Goal: Task Accomplishment & Management: Complete application form

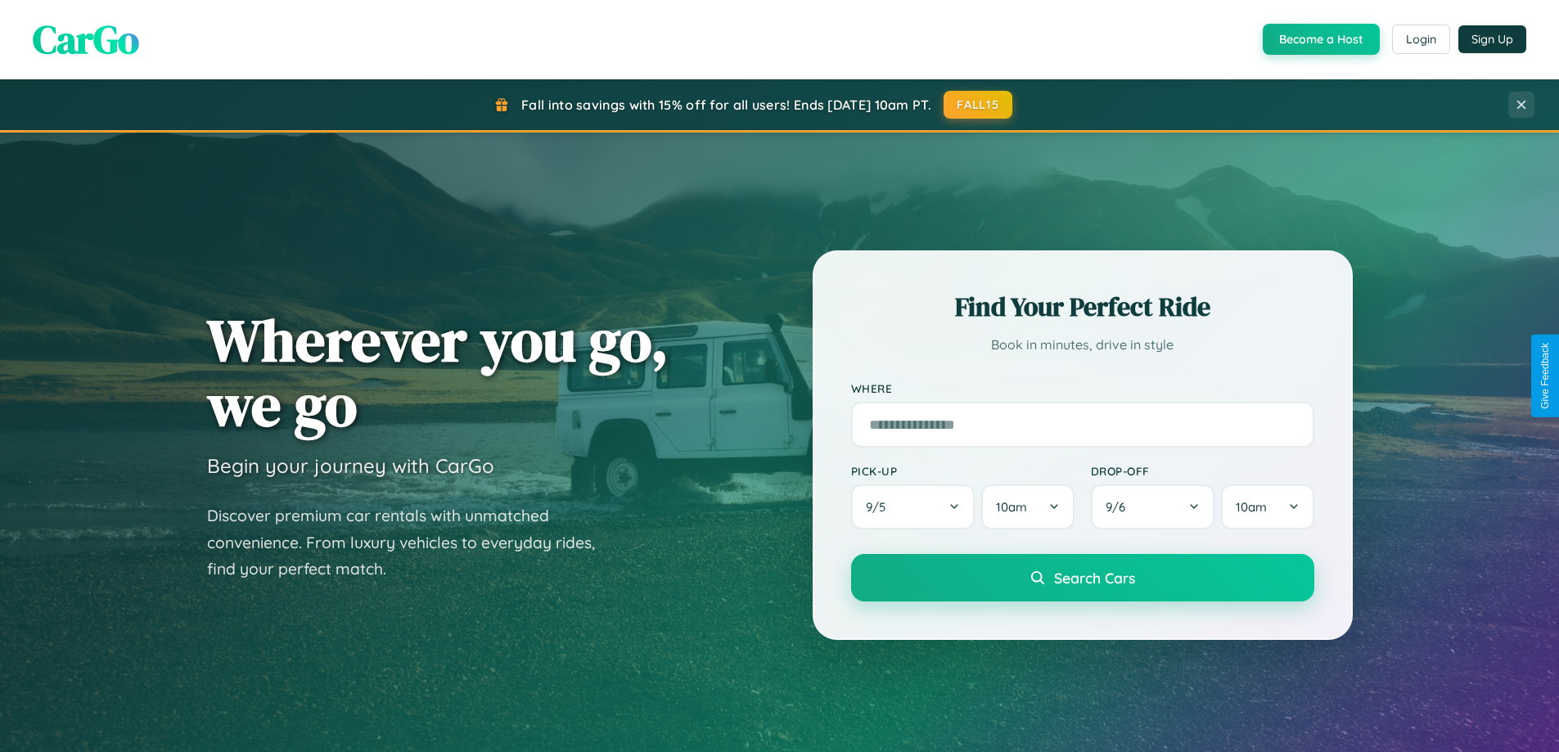
scroll to position [1126, 0]
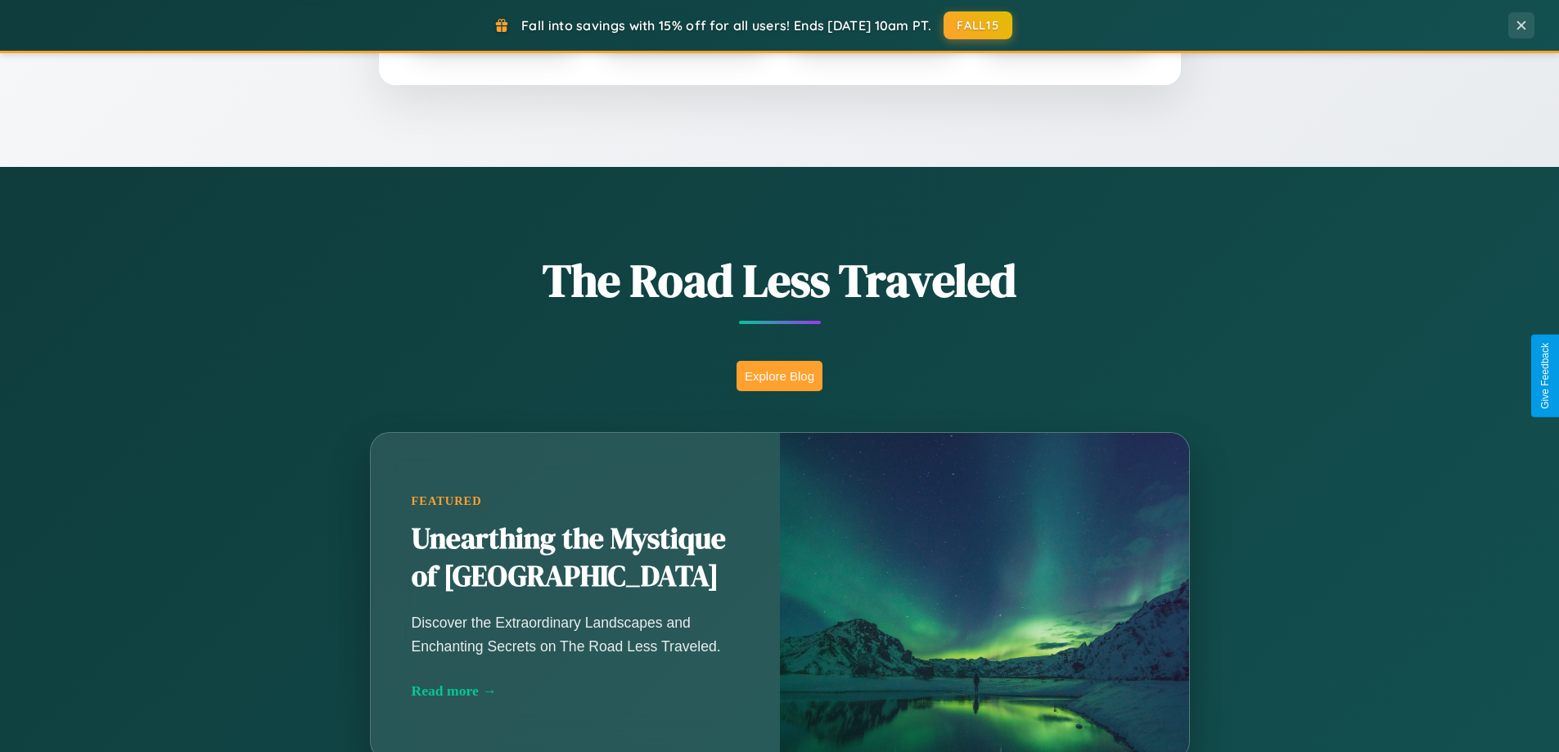
click at [779, 376] on button "Explore Blog" at bounding box center [780, 376] width 86 height 30
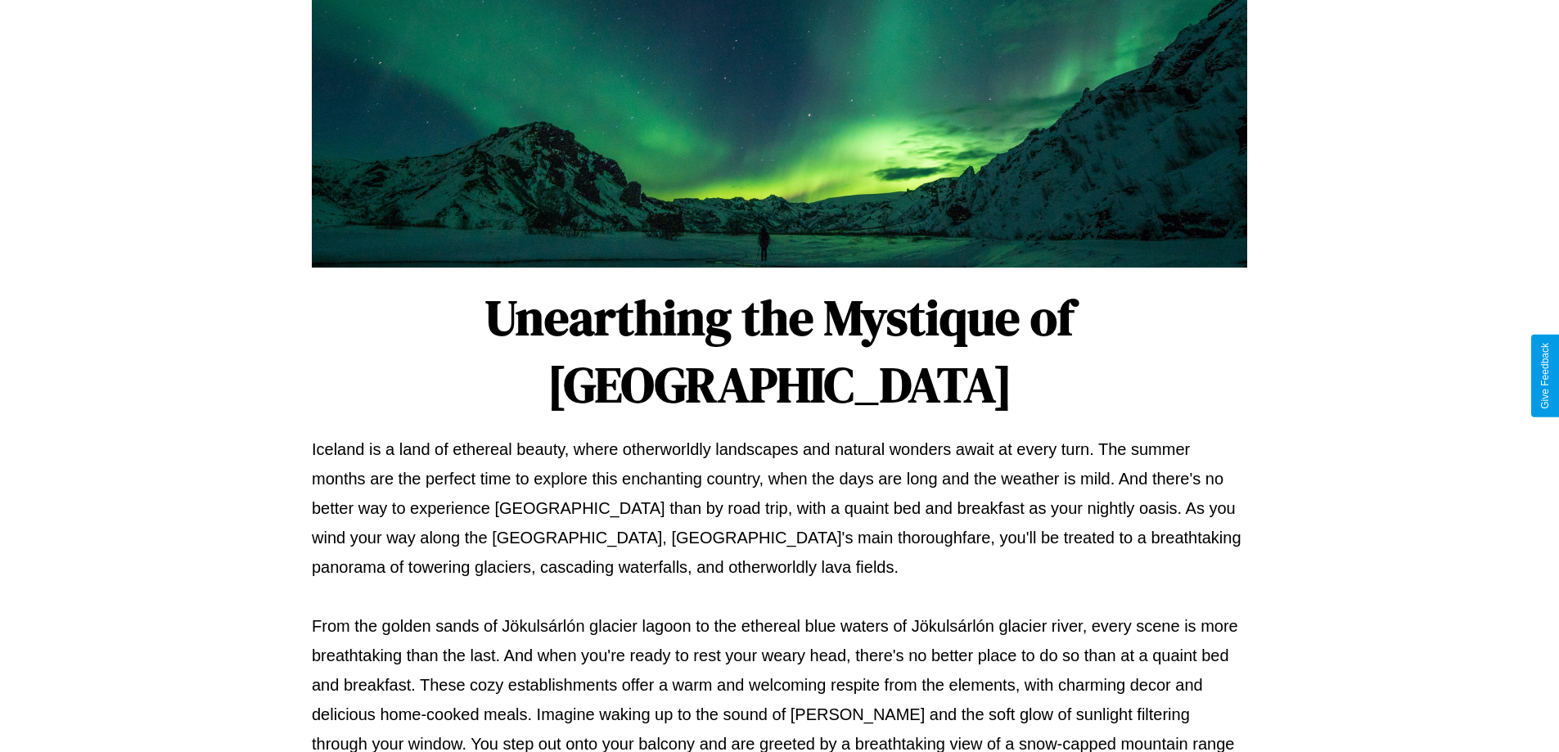
scroll to position [530, 0]
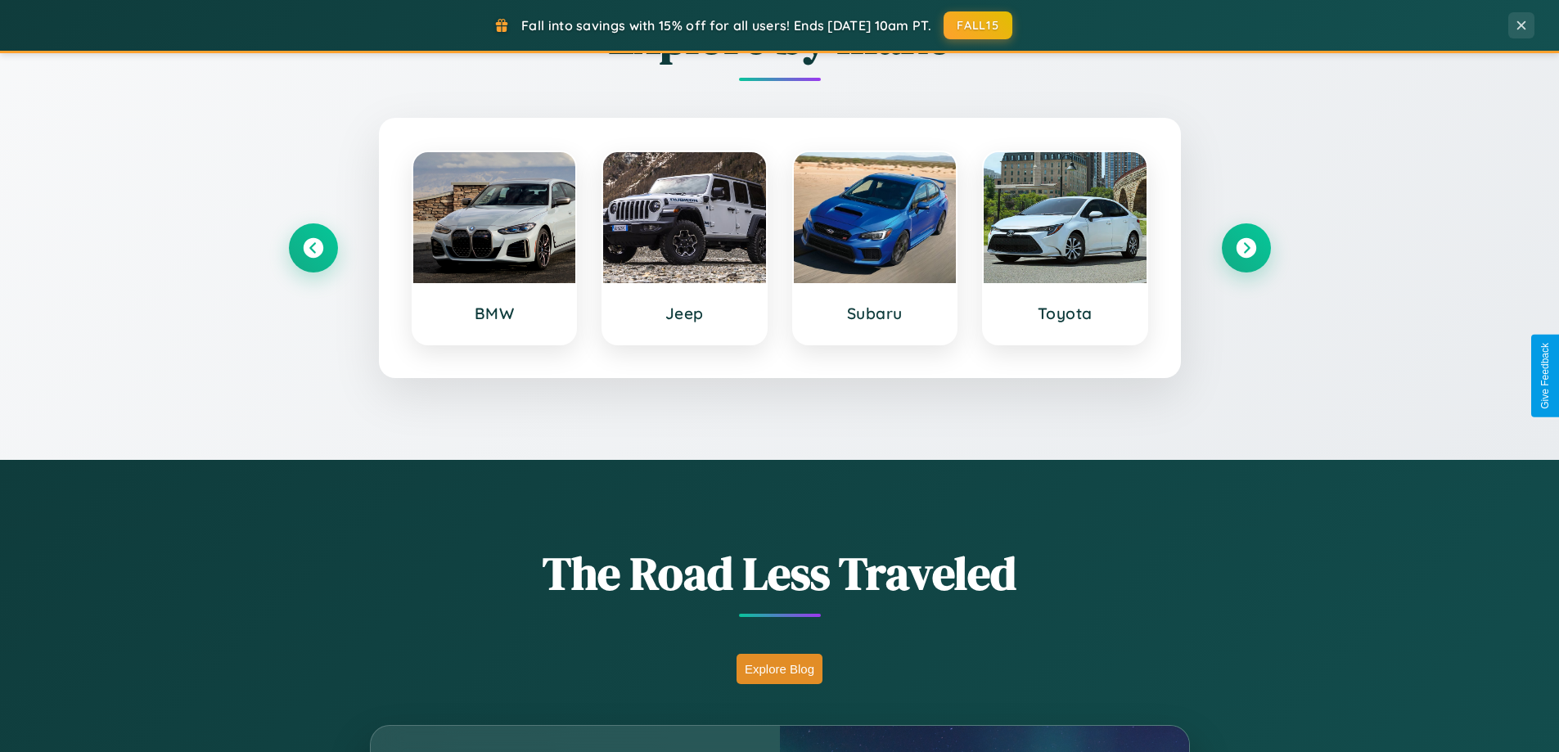
scroll to position [706, 0]
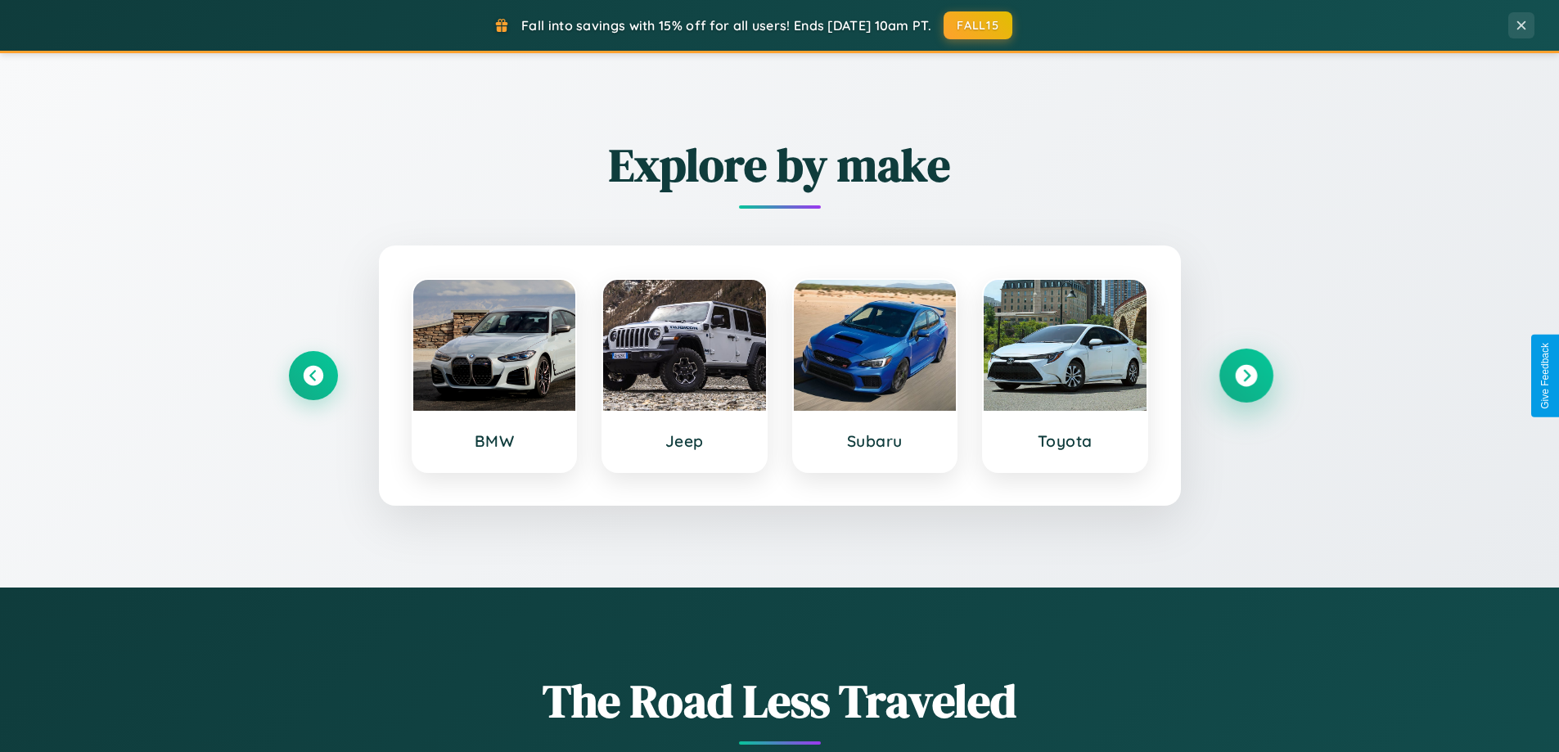
click at [1246, 376] on icon at bounding box center [1246, 376] width 22 height 22
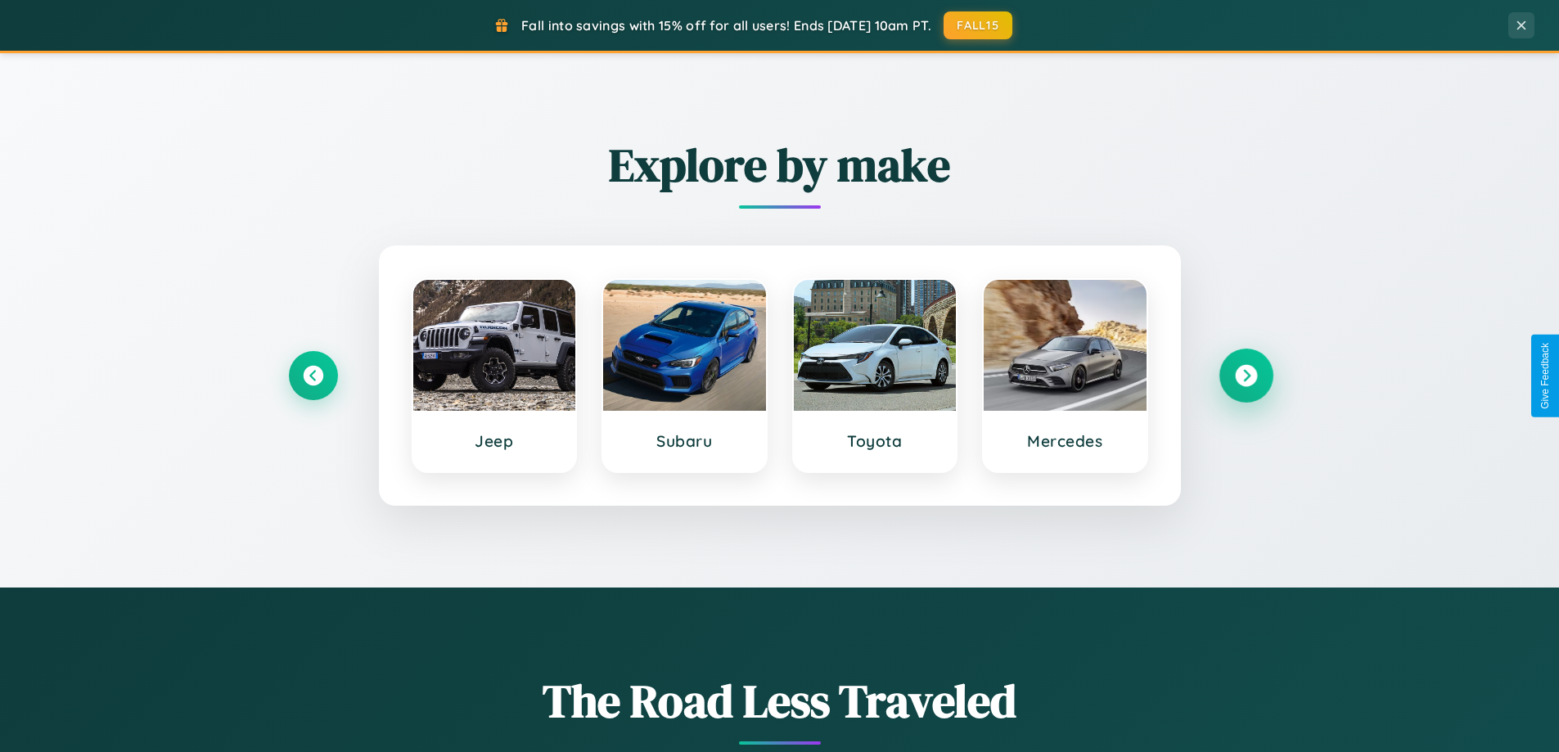
click at [1246, 376] on icon at bounding box center [1246, 376] width 22 height 22
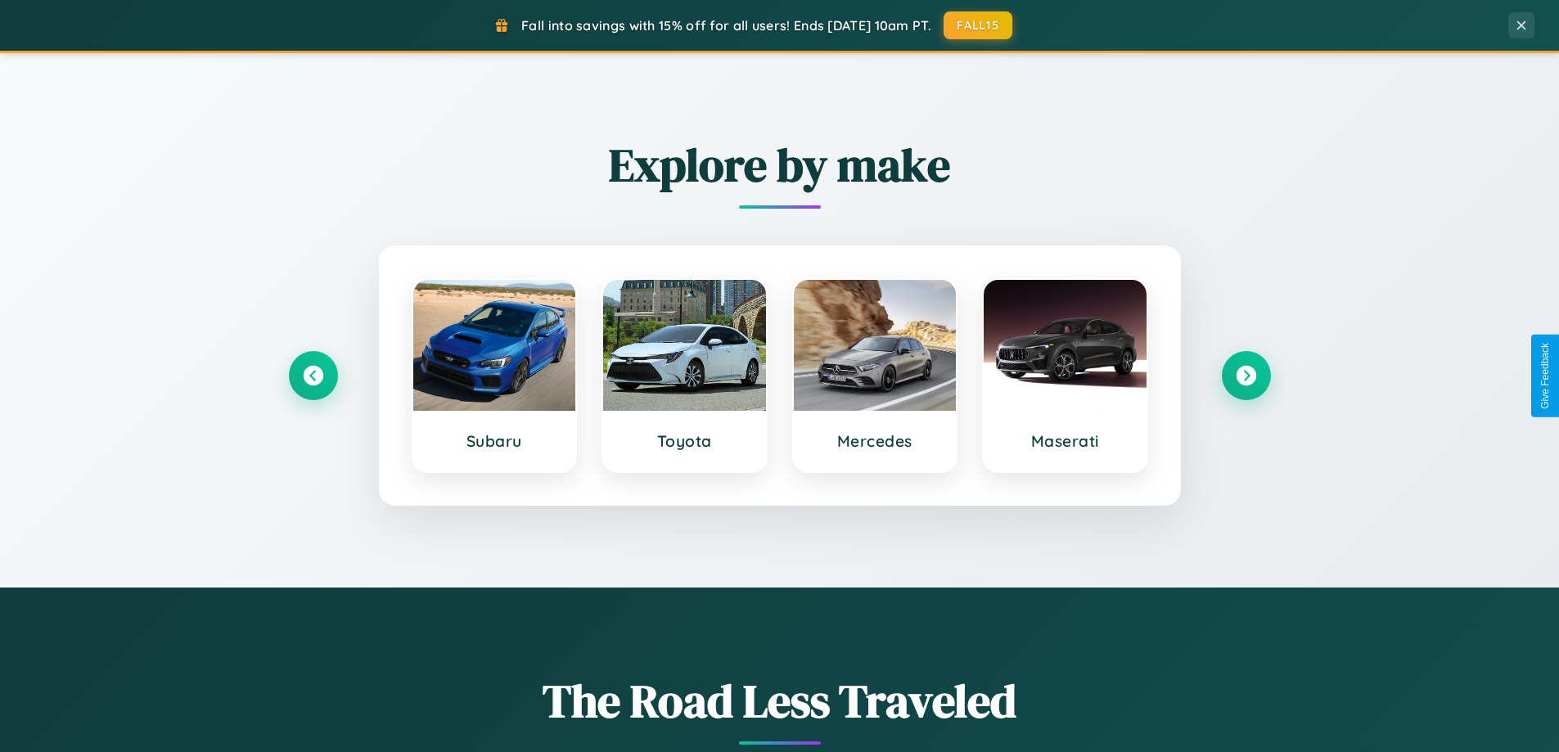
scroll to position [0, 0]
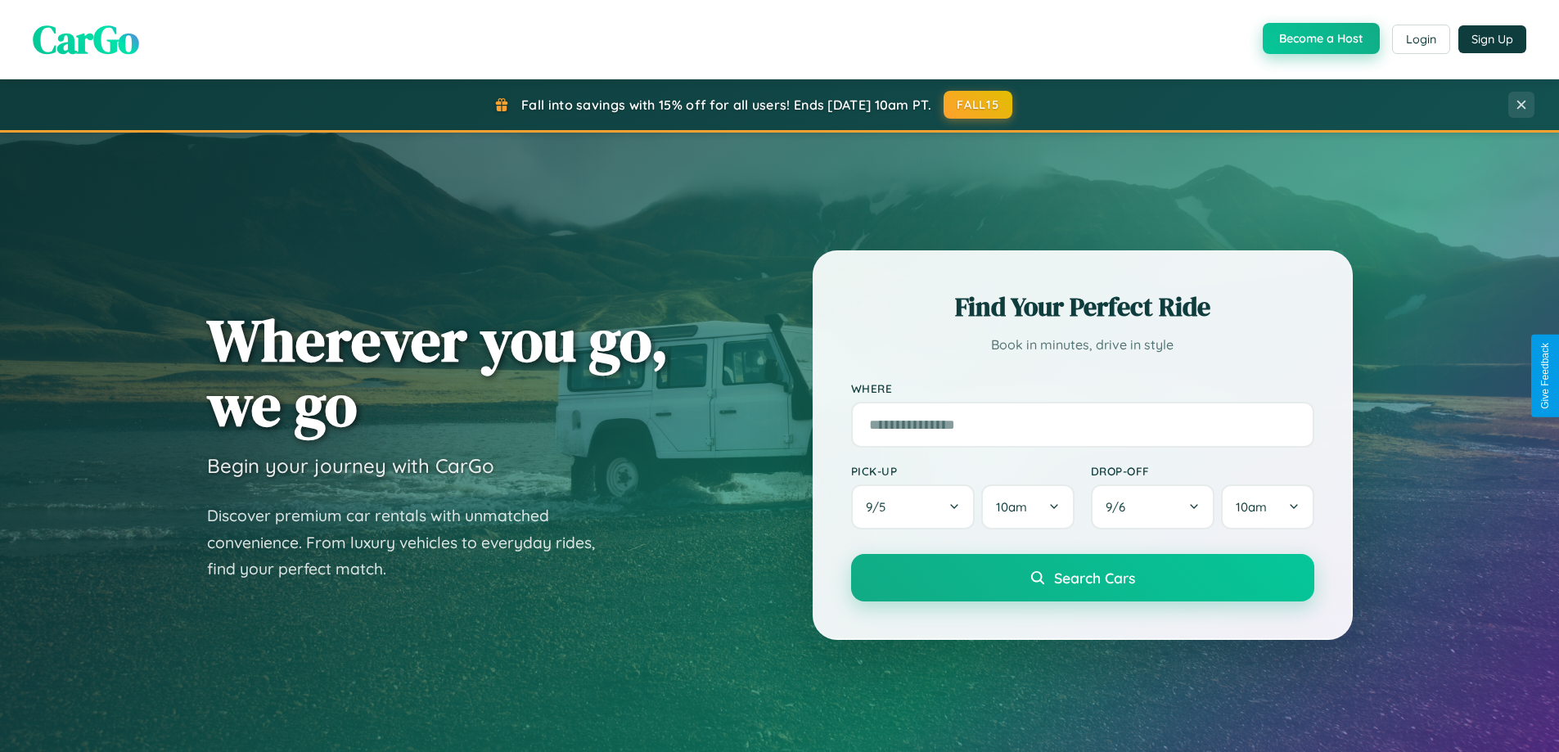
click at [1320, 39] on button "Become a Host" at bounding box center [1321, 38] width 117 height 31
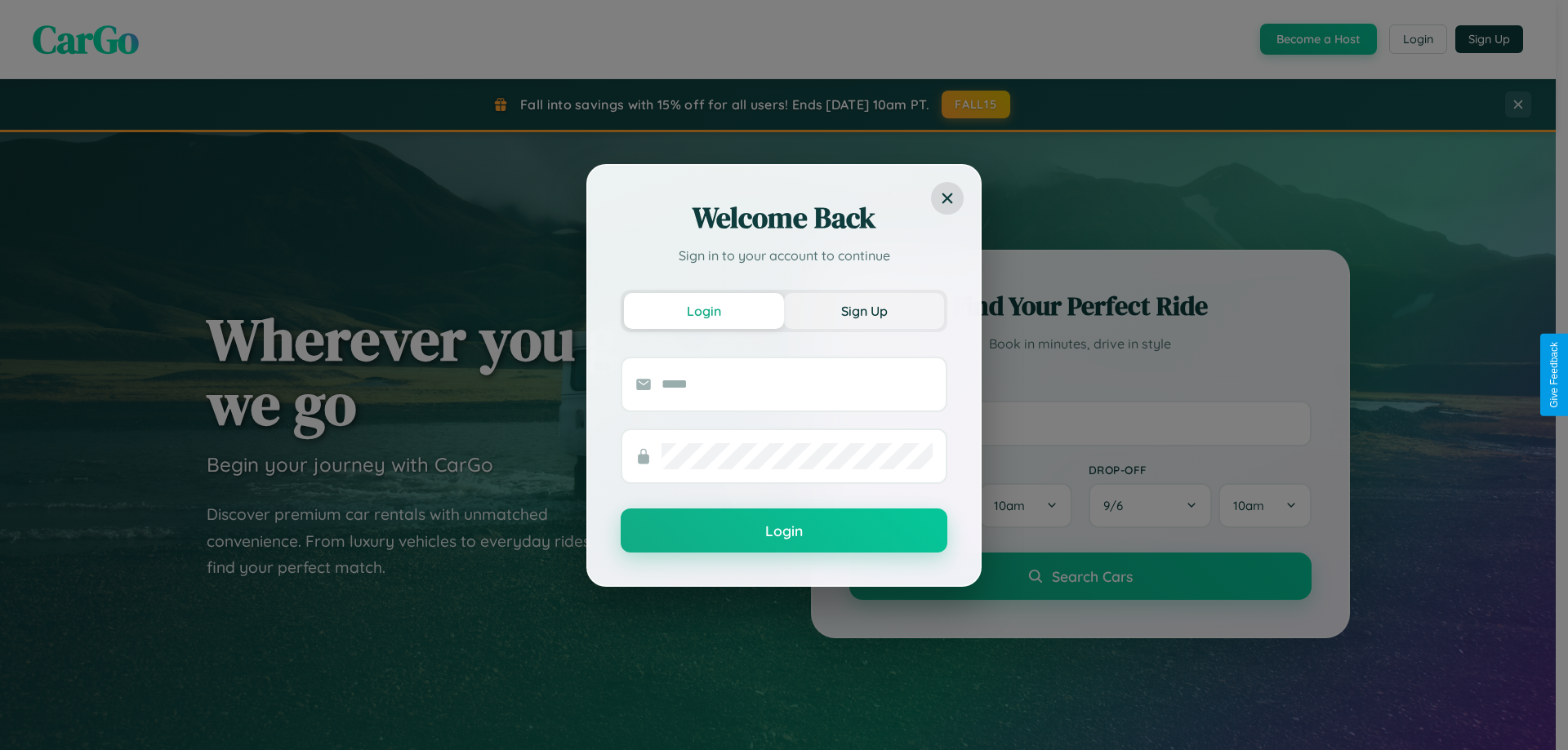
click at [864, 310] on button "Sign Up" at bounding box center [864, 311] width 160 height 36
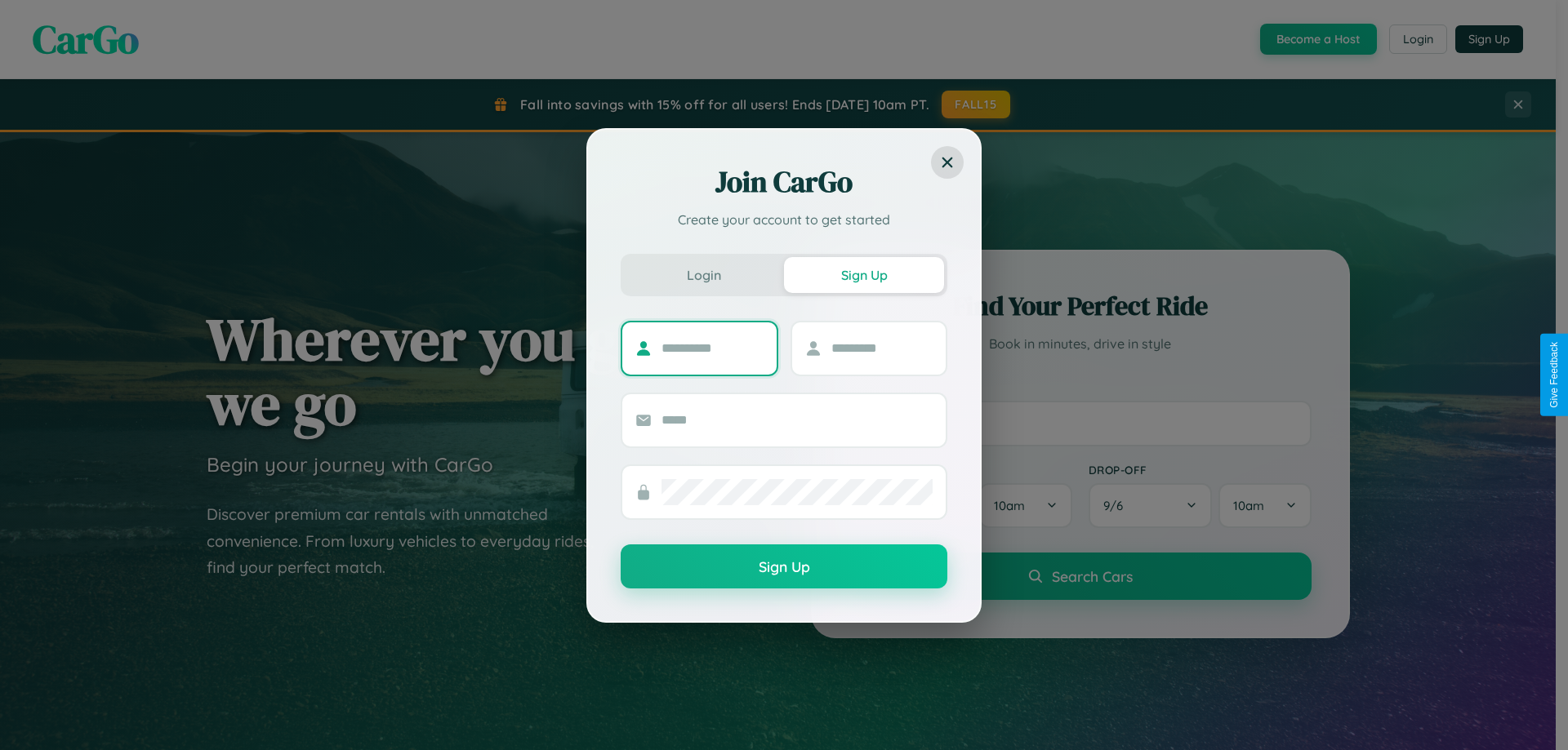
click at [712, 348] on input "text" at bounding box center [712, 348] width 102 height 26
type input "*********"
click at [881, 348] on input "text" at bounding box center [882, 348] width 102 height 26
type input "********"
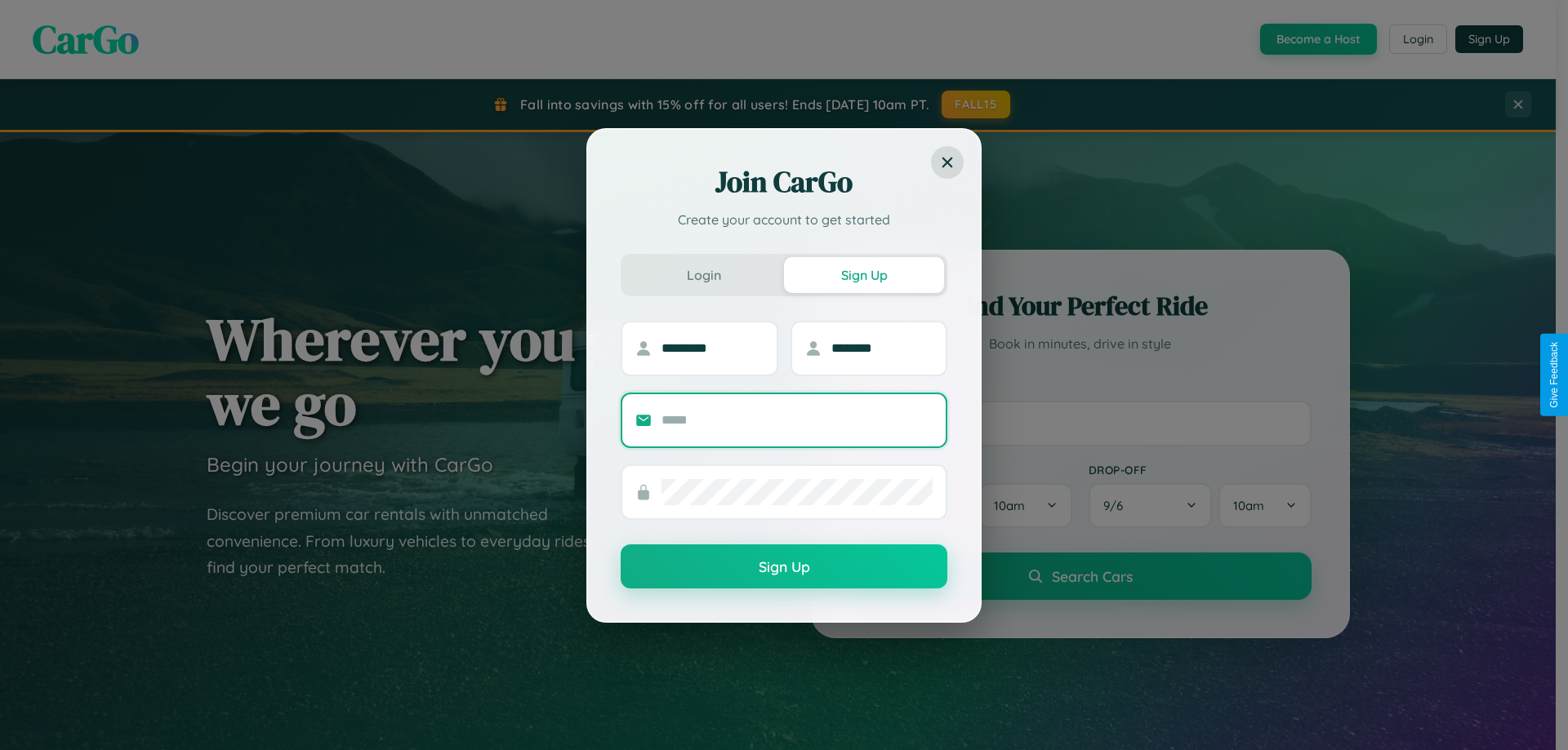
click at [797, 420] on input "text" at bounding box center [797, 420] width 271 height 26
type input "**********"
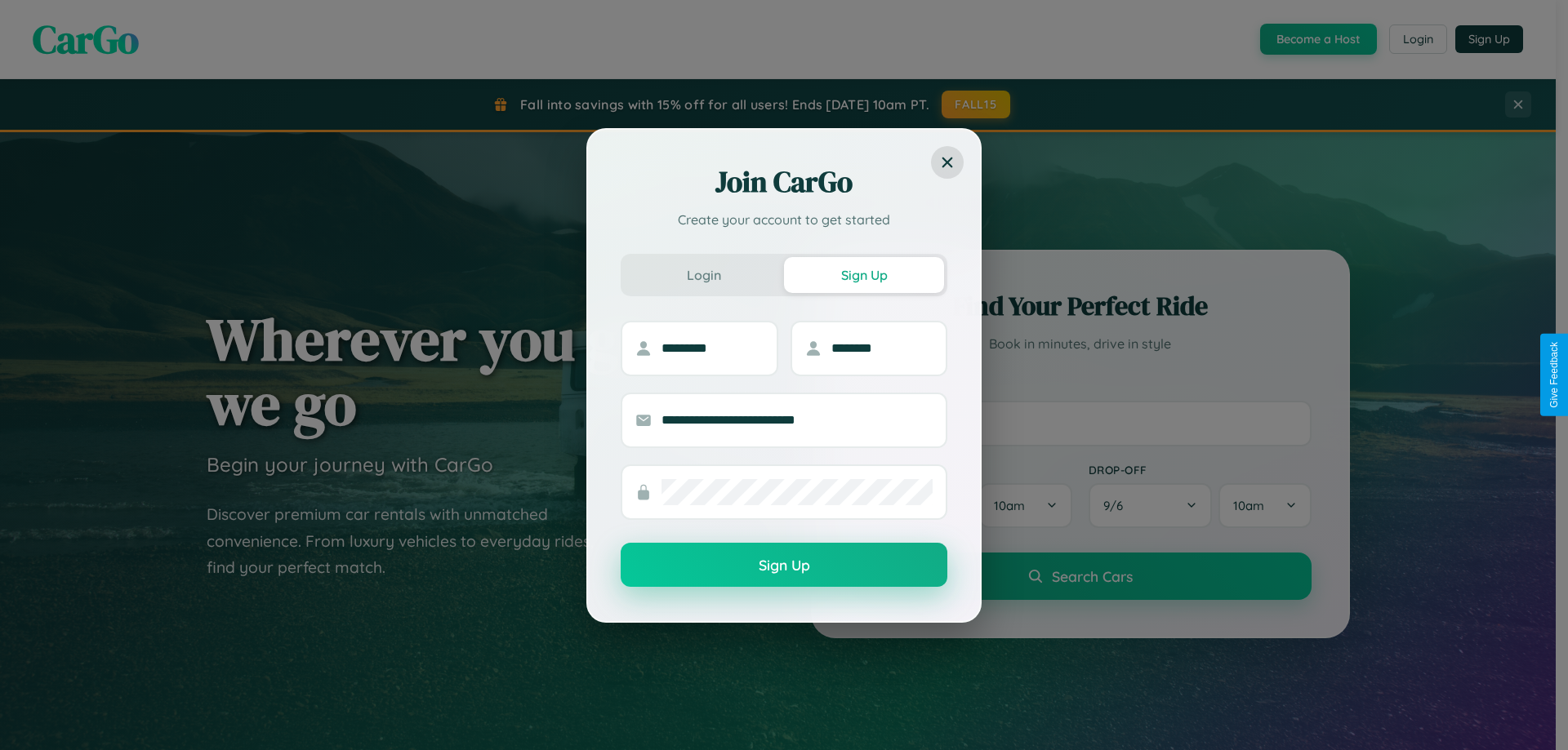
click at [784, 564] on button "Sign Up" at bounding box center [783, 564] width 326 height 44
